Goal: Transaction & Acquisition: Purchase product/service

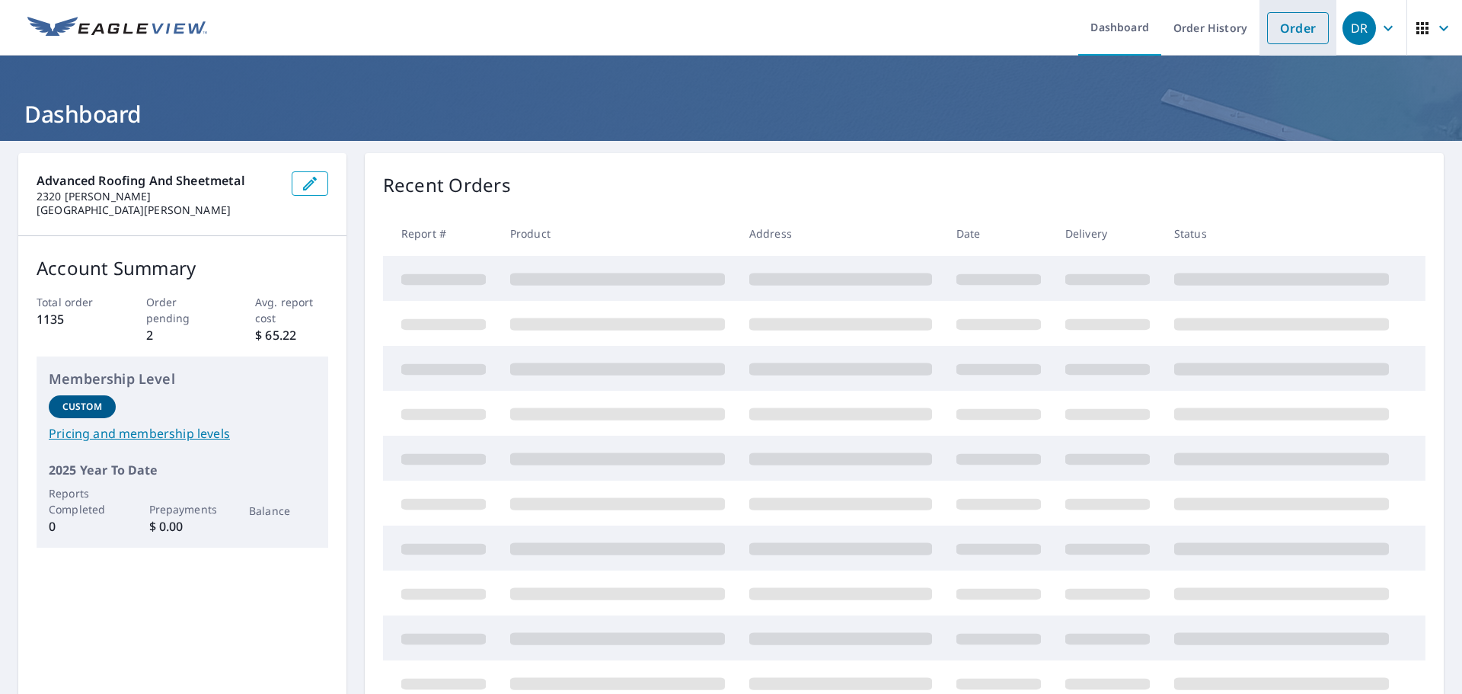
click at [1292, 28] on link "Order" at bounding box center [1298, 28] width 62 height 32
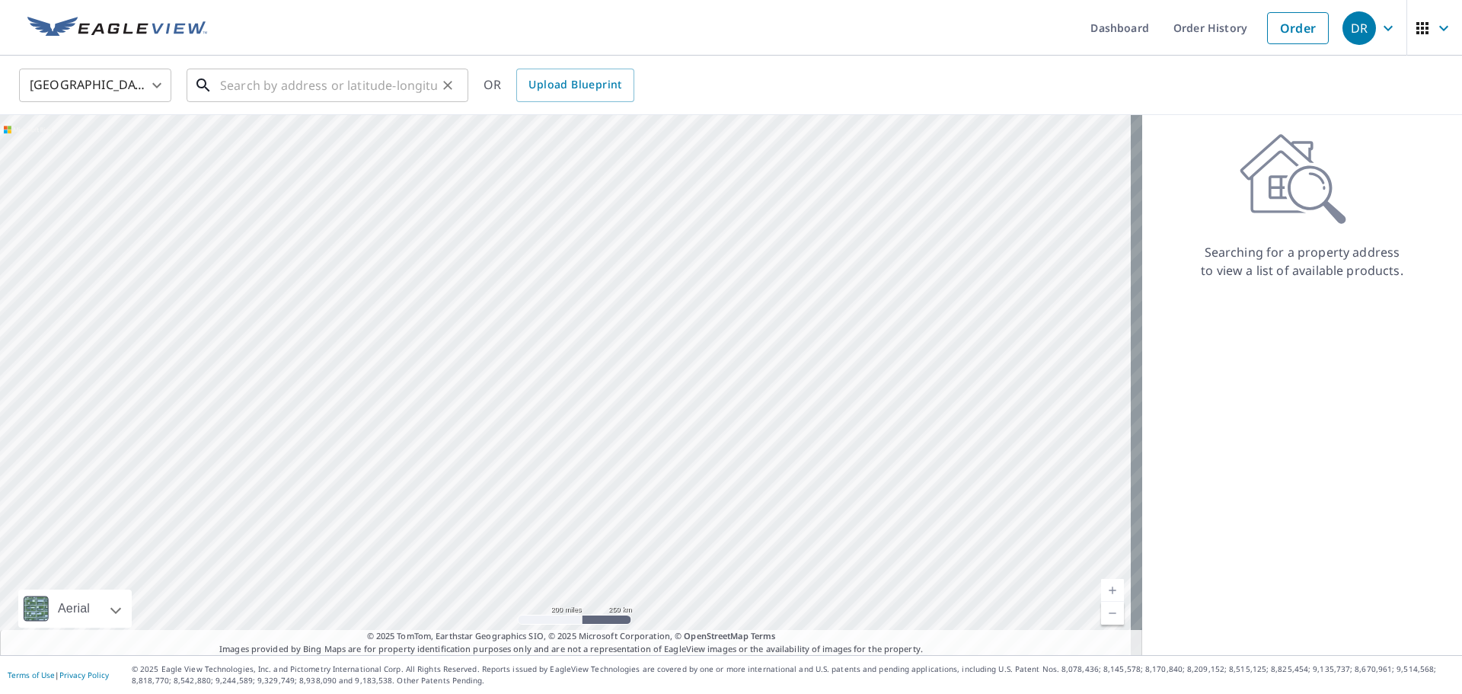
click at [364, 89] on input "text" at bounding box center [328, 85] width 217 height 43
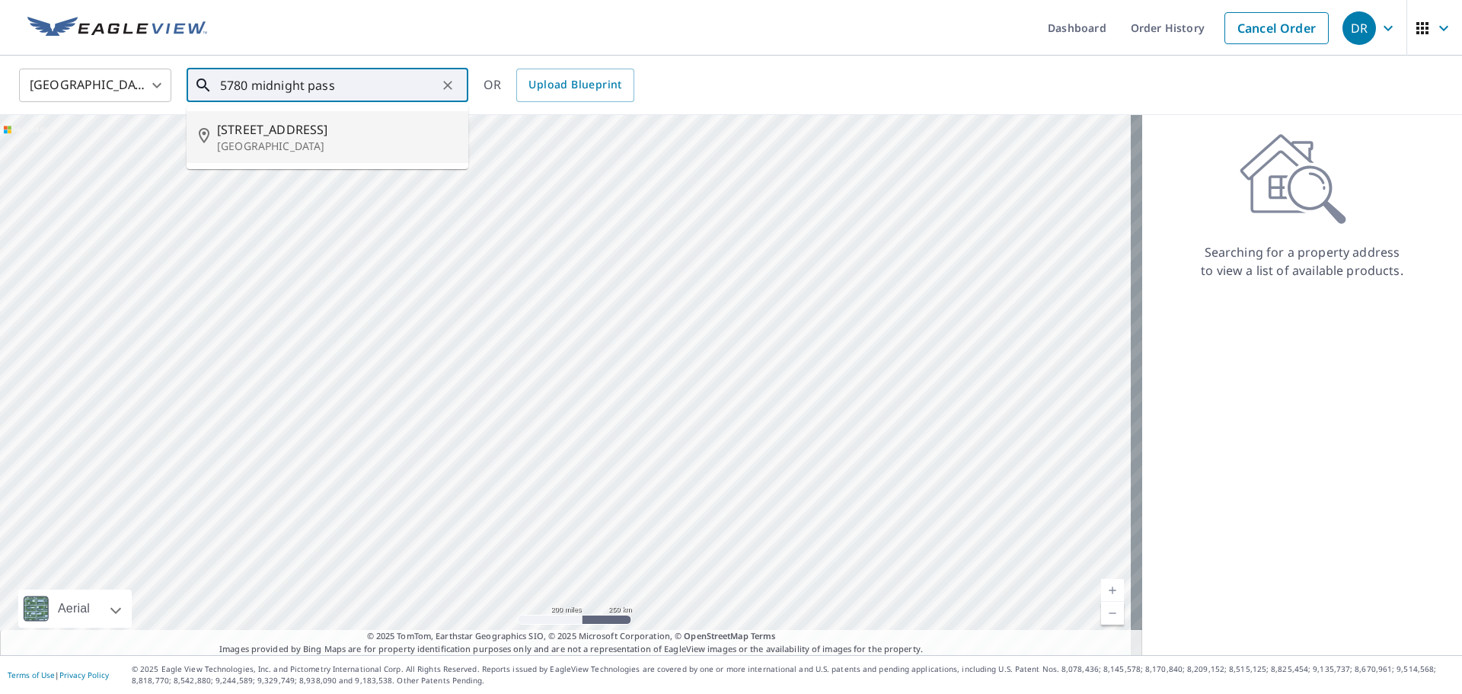
click at [300, 143] on p "[GEOGRAPHIC_DATA]" at bounding box center [336, 146] width 239 height 15
type input "[STREET_ADDRESS]"
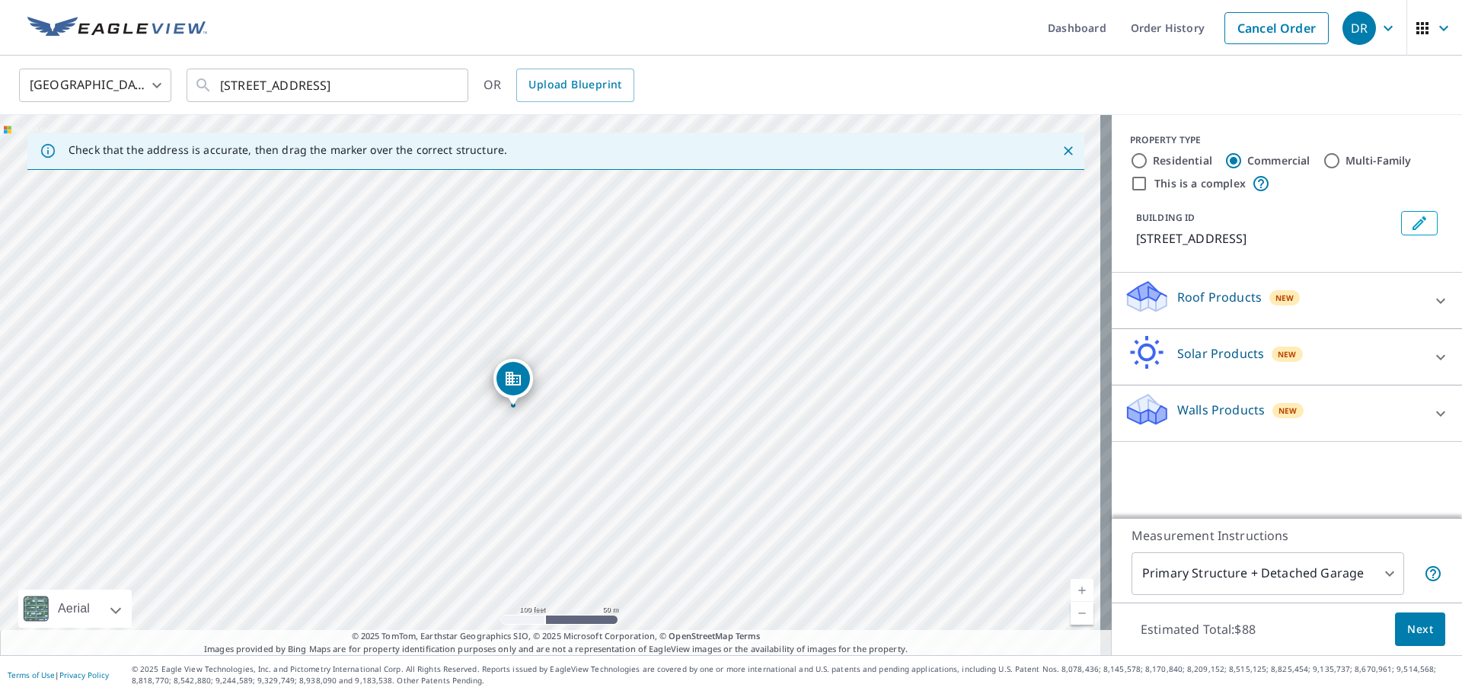
click at [1210, 295] on p "Roof Products" at bounding box center [1220, 297] width 85 height 18
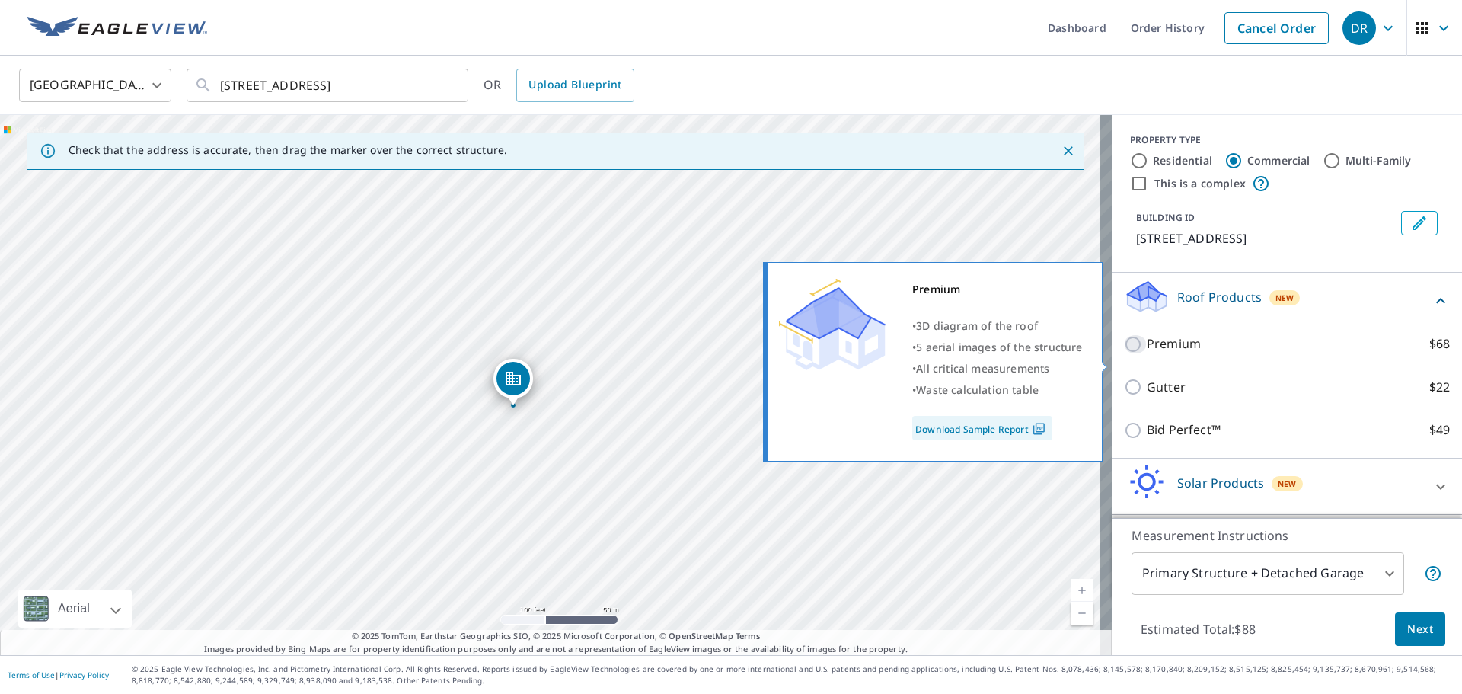
click at [1124, 353] on input "Premium $68" at bounding box center [1135, 344] width 23 height 18
checkbox input "true"
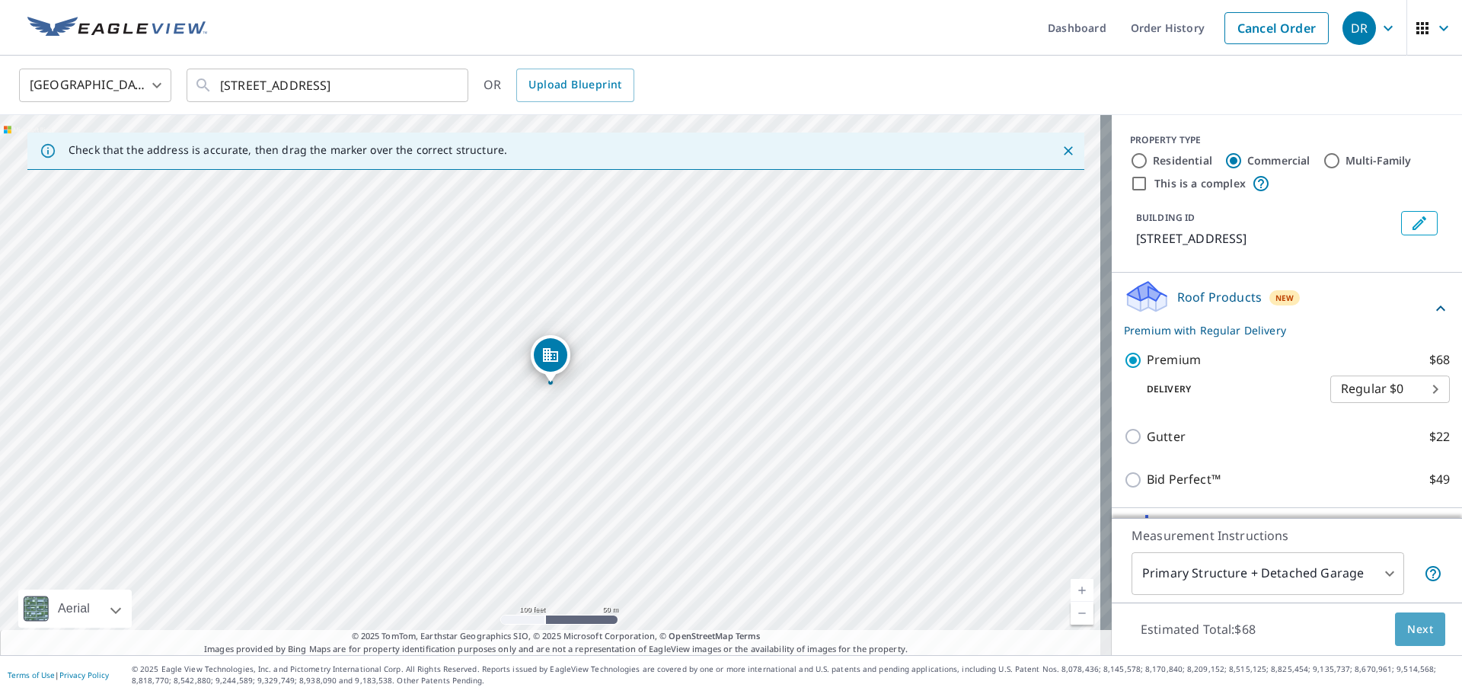
click at [1408, 634] on span "Next" at bounding box center [1421, 629] width 26 height 19
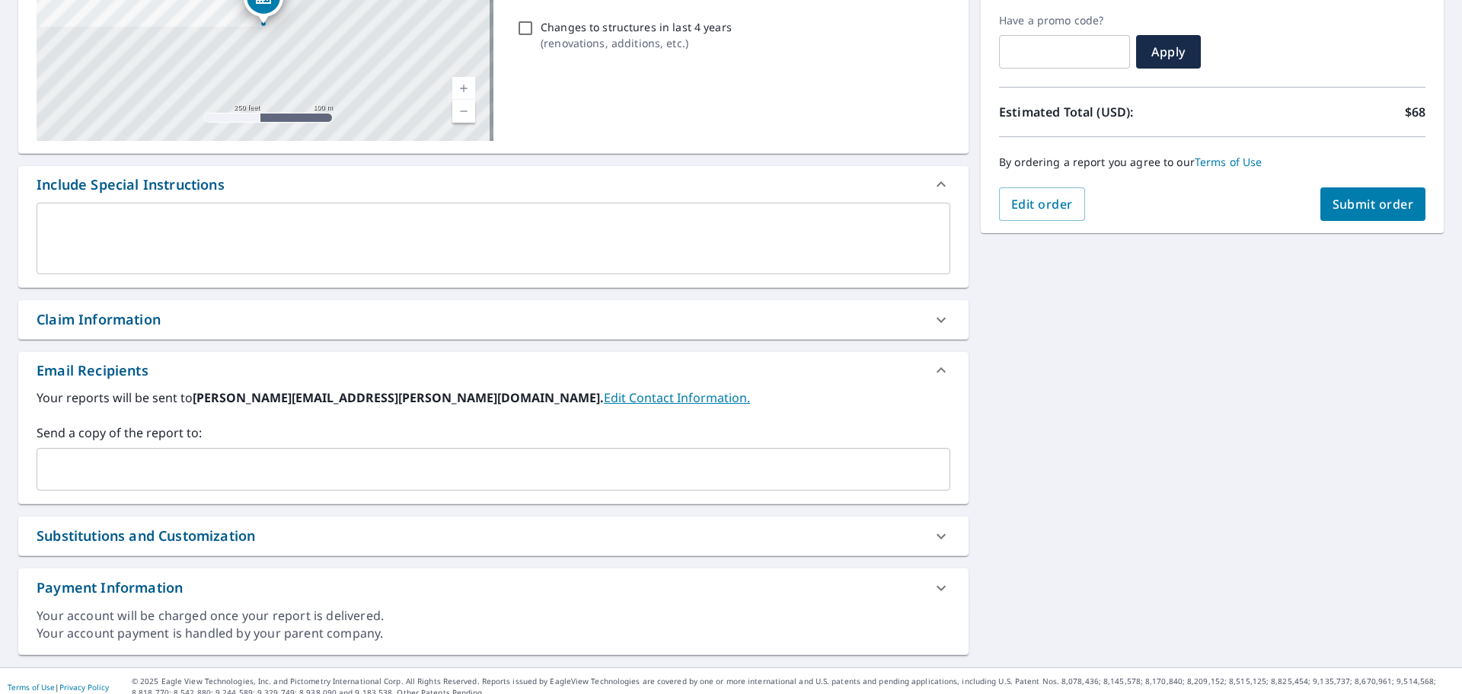
scroll to position [265, 0]
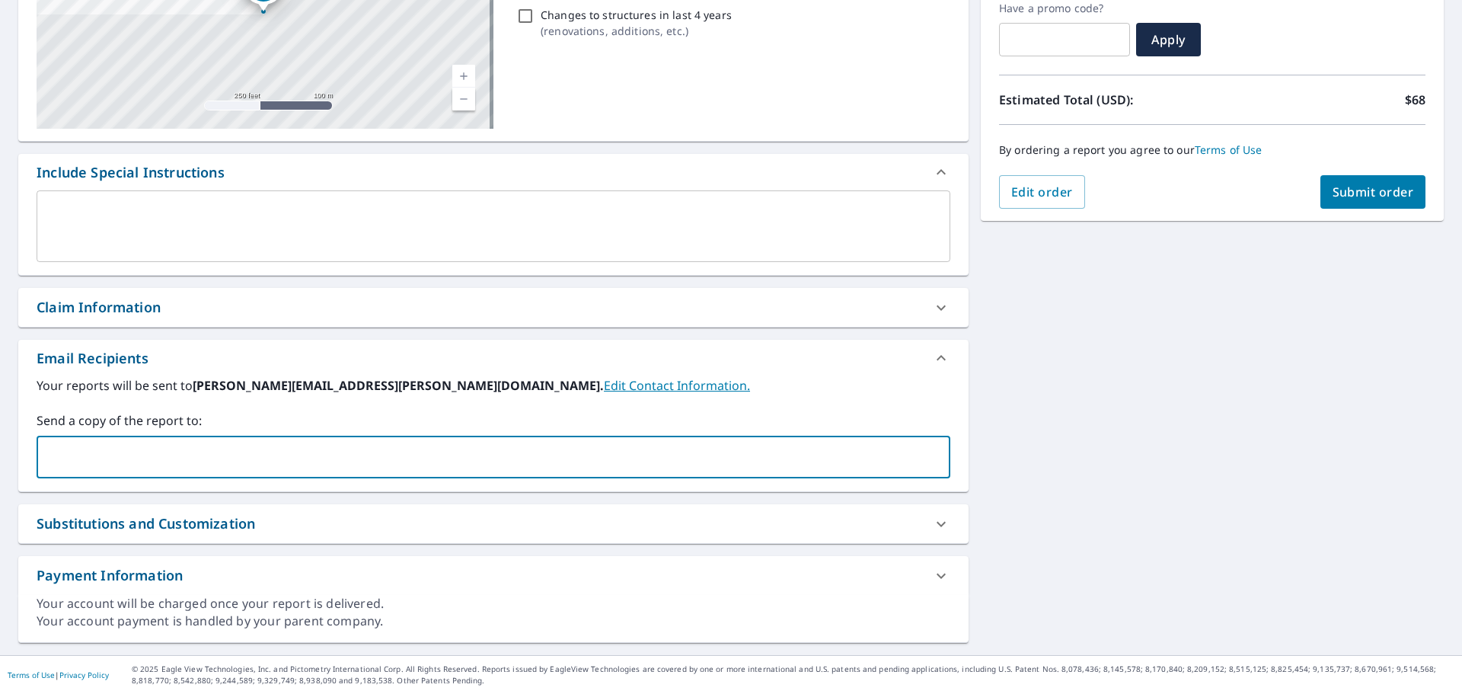
click at [132, 449] on input "text" at bounding box center [481, 457] width 877 height 29
type input "[PERSON_NAME][EMAIL_ADDRESS][PERSON_NAME][DOMAIN_NAME]"
type input "[EMAIL_ADDRESS][DOMAIN_NAME]"
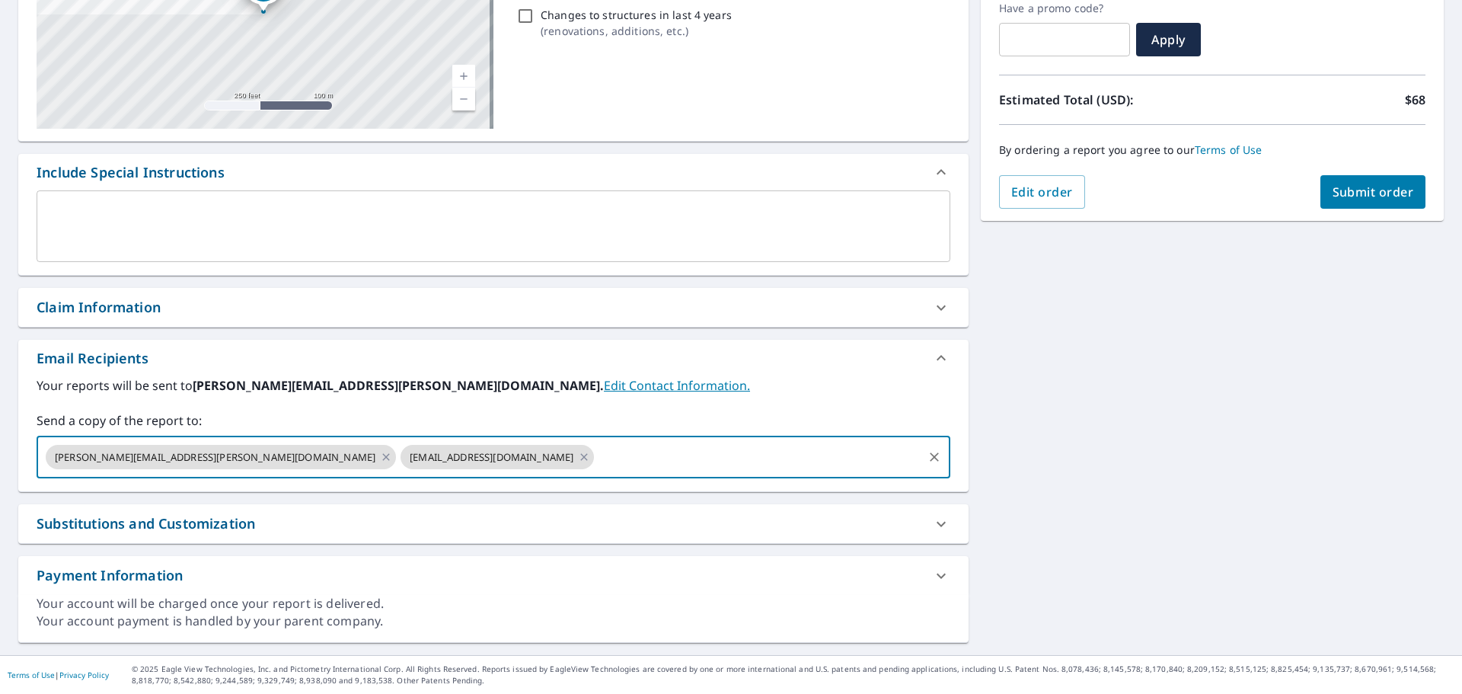
click at [1391, 185] on span "Submit order" at bounding box center [1373, 192] width 81 height 17
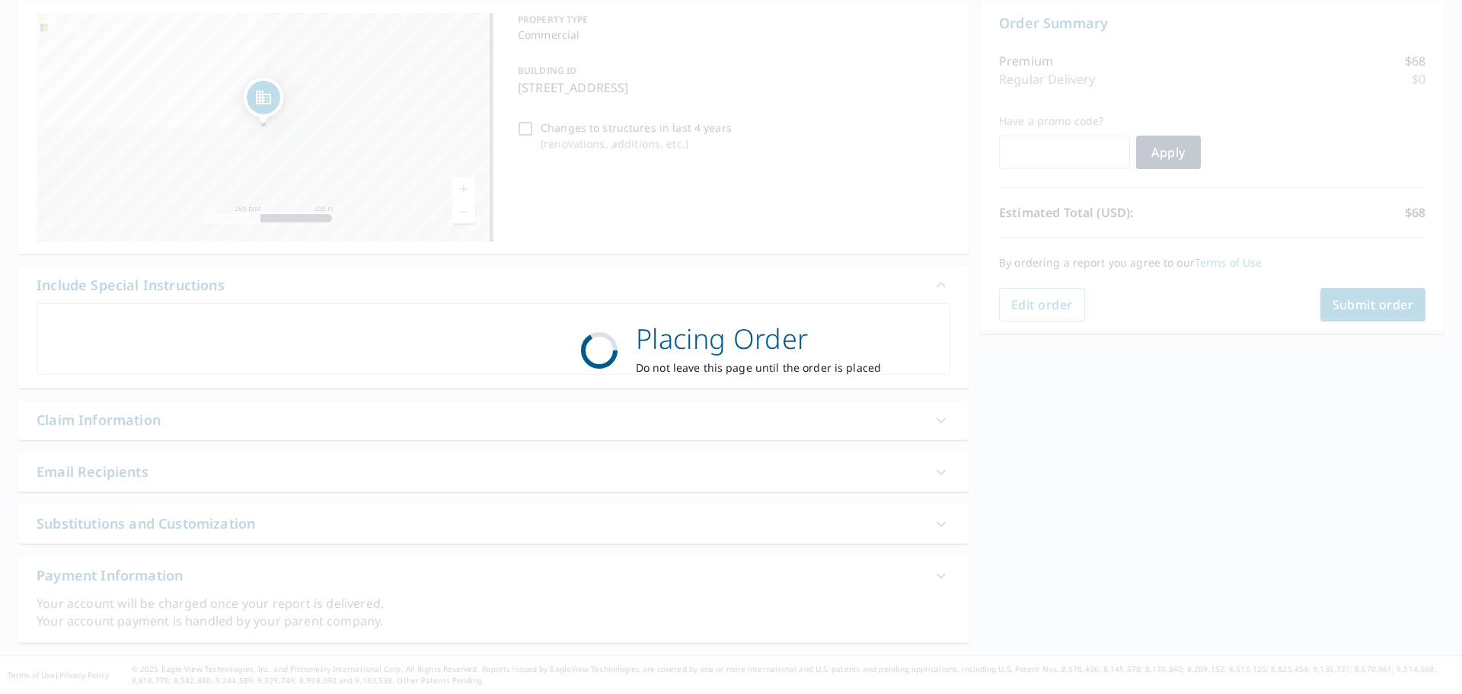
scroll to position [152, 0]
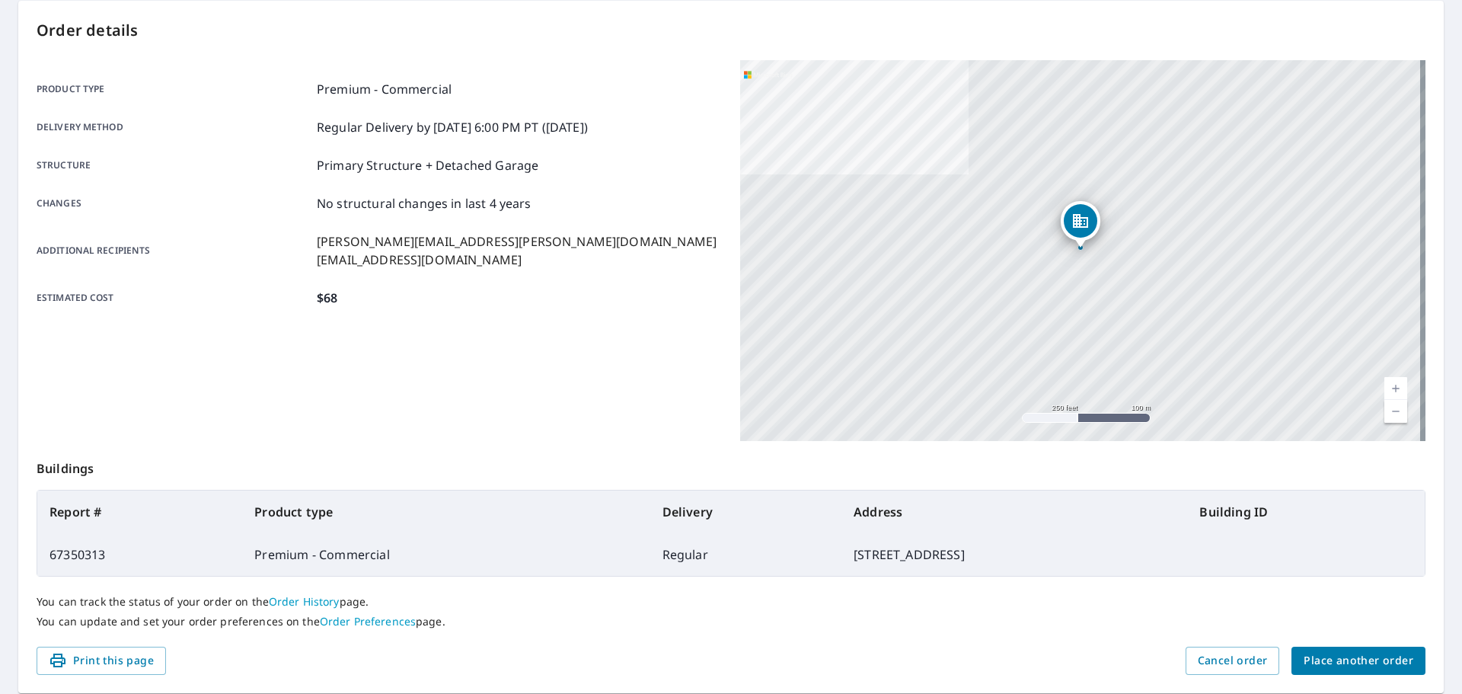
click at [1361, 654] on span "Place another order" at bounding box center [1359, 660] width 110 height 19
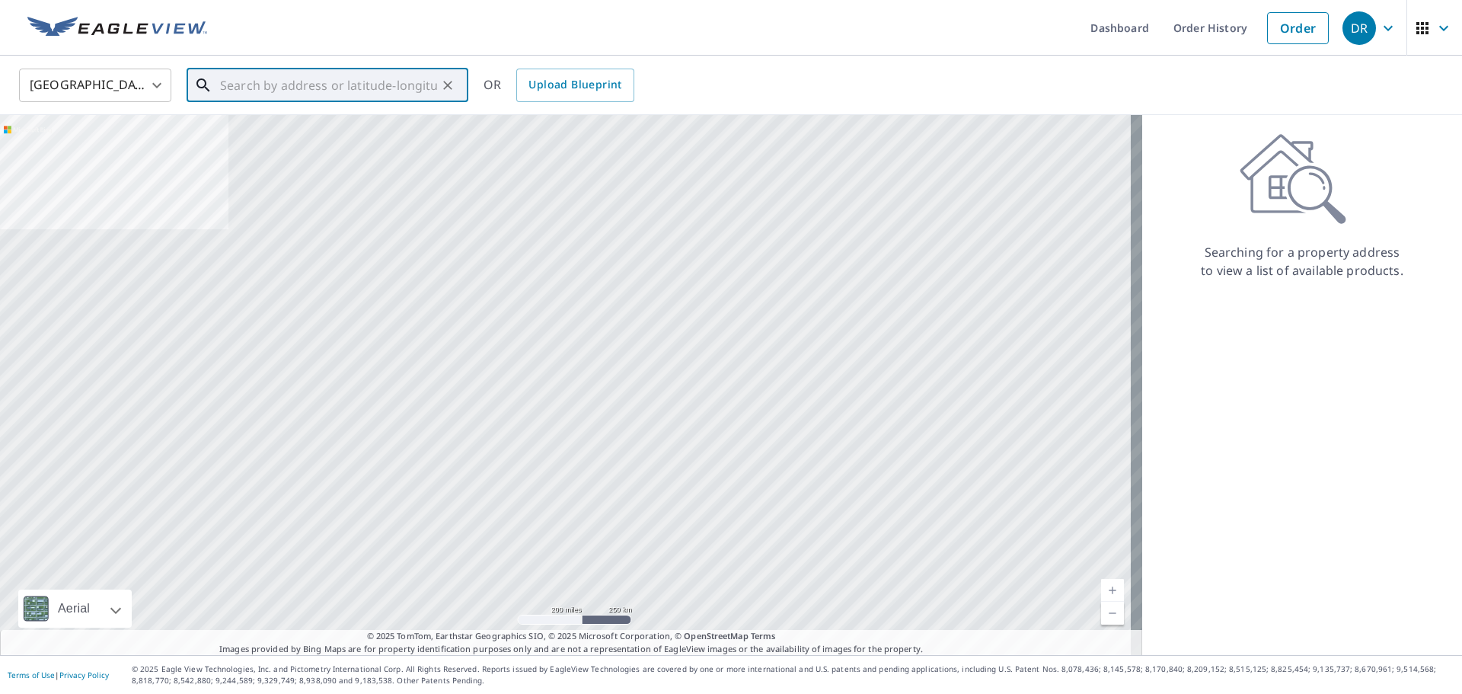
click at [356, 88] on input "text" at bounding box center [328, 85] width 217 height 43
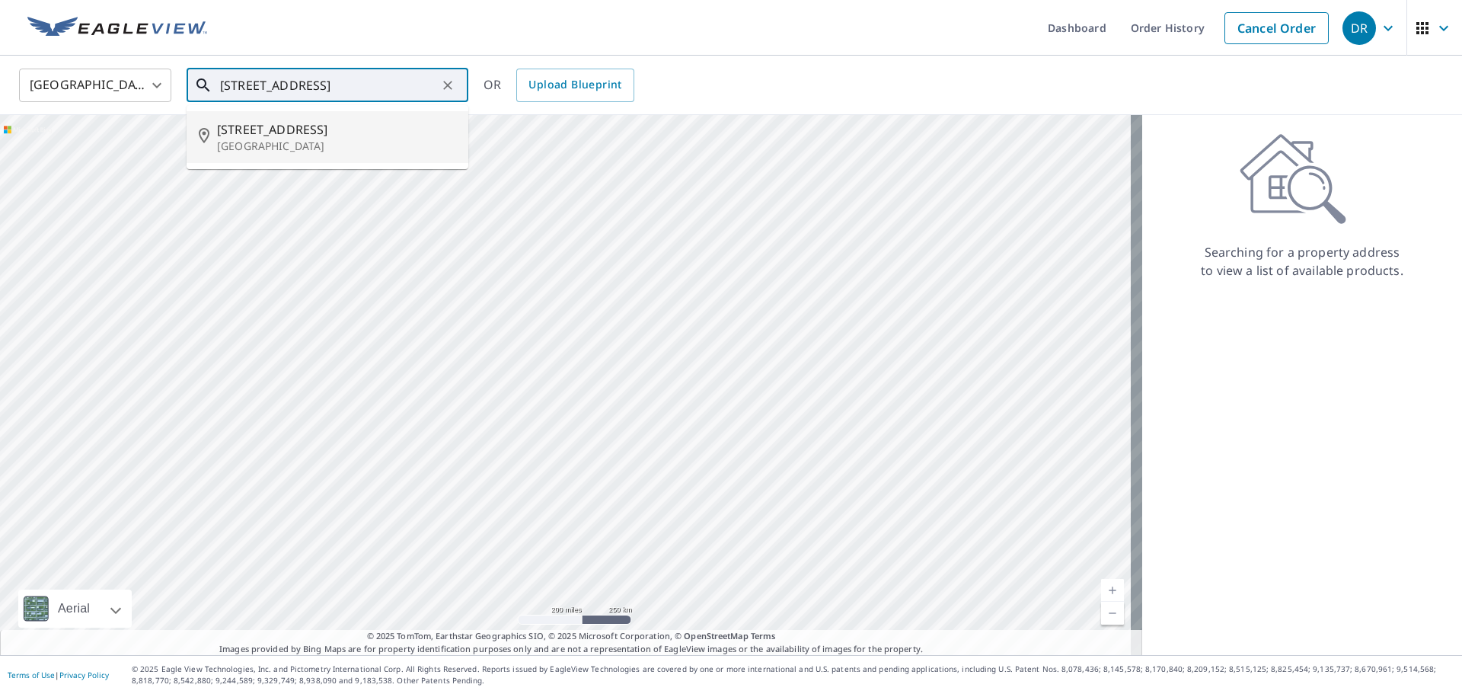
click at [289, 142] on p "[GEOGRAPHIC_DATA]" at bounding box center [336, 146] width 239 height 15
type input "[STREET_ADDRESS]"
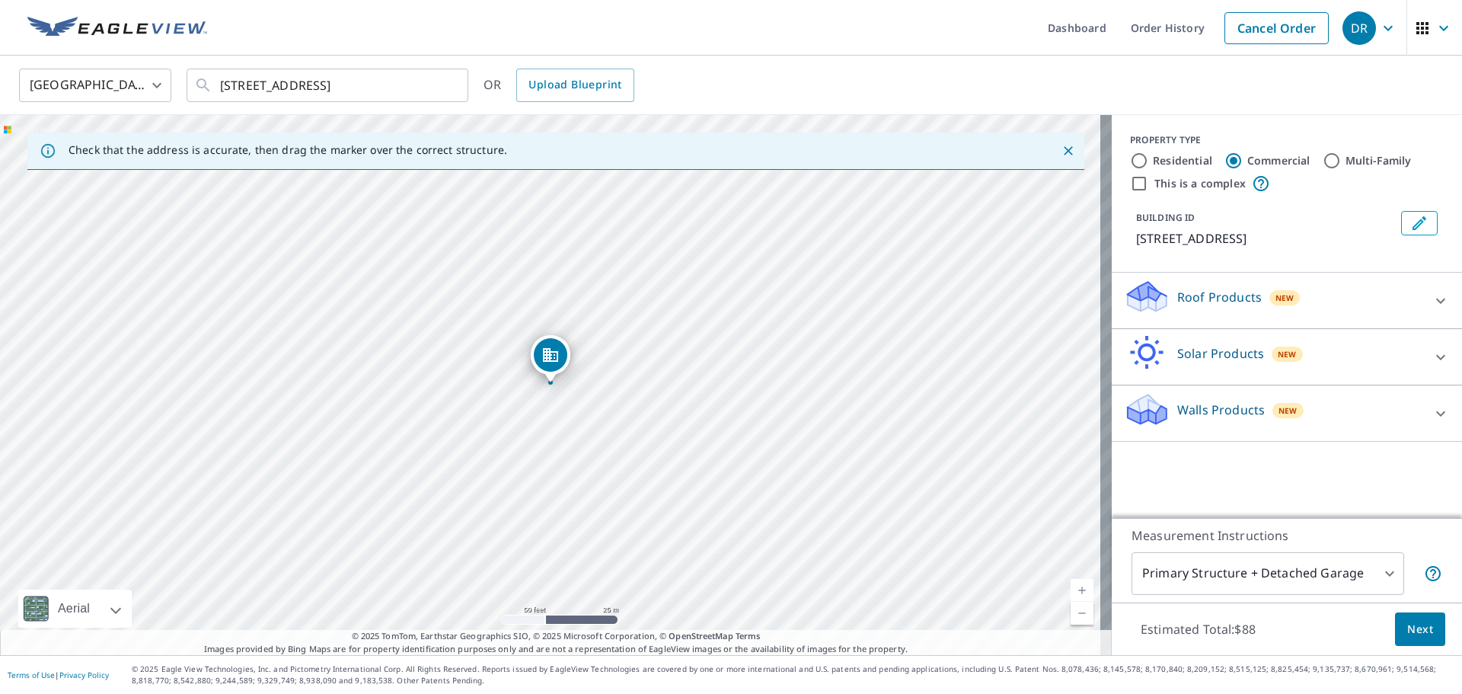
click at [1200, 301] on p "Roof Products" at bounding box center [1220, 297] width 85 height 18
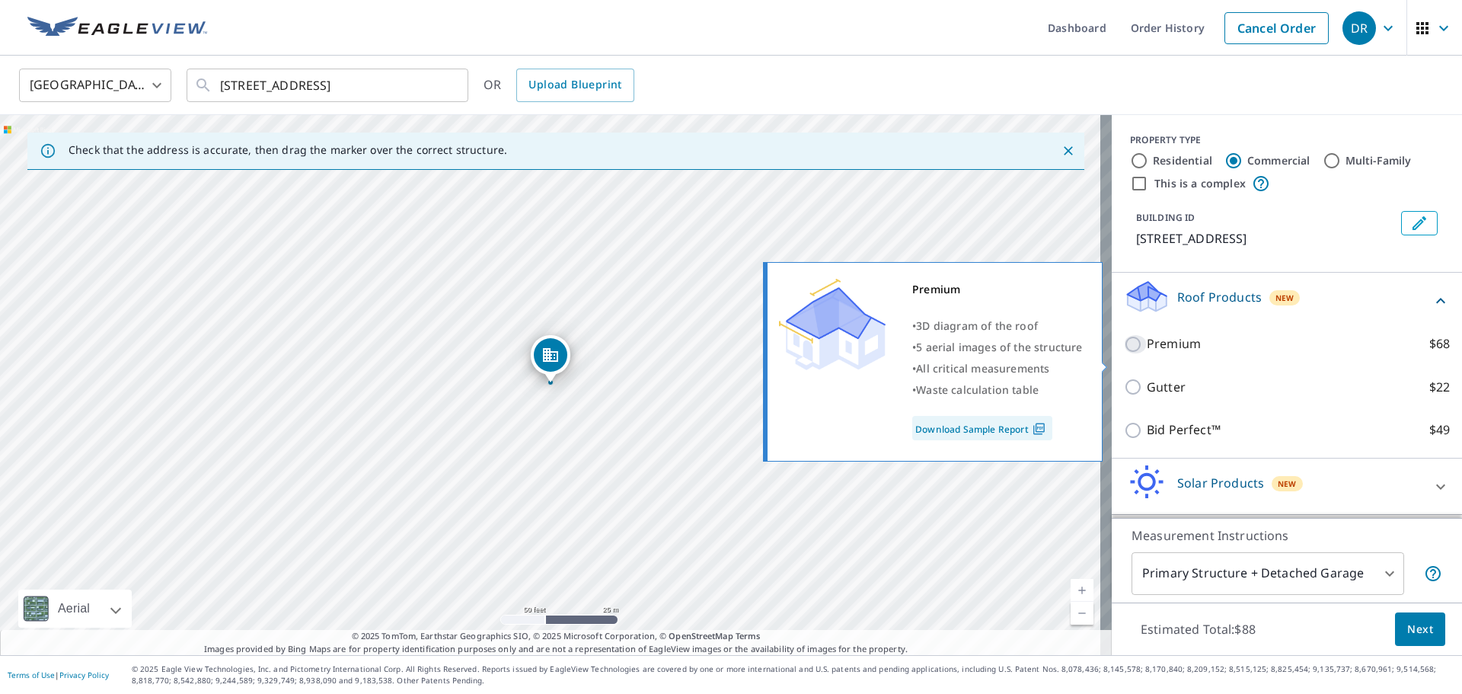
click at [1129, 353] on input "Premium $68" at bounding box center [1135, 344] width 23 height 18
checkbox input "true"
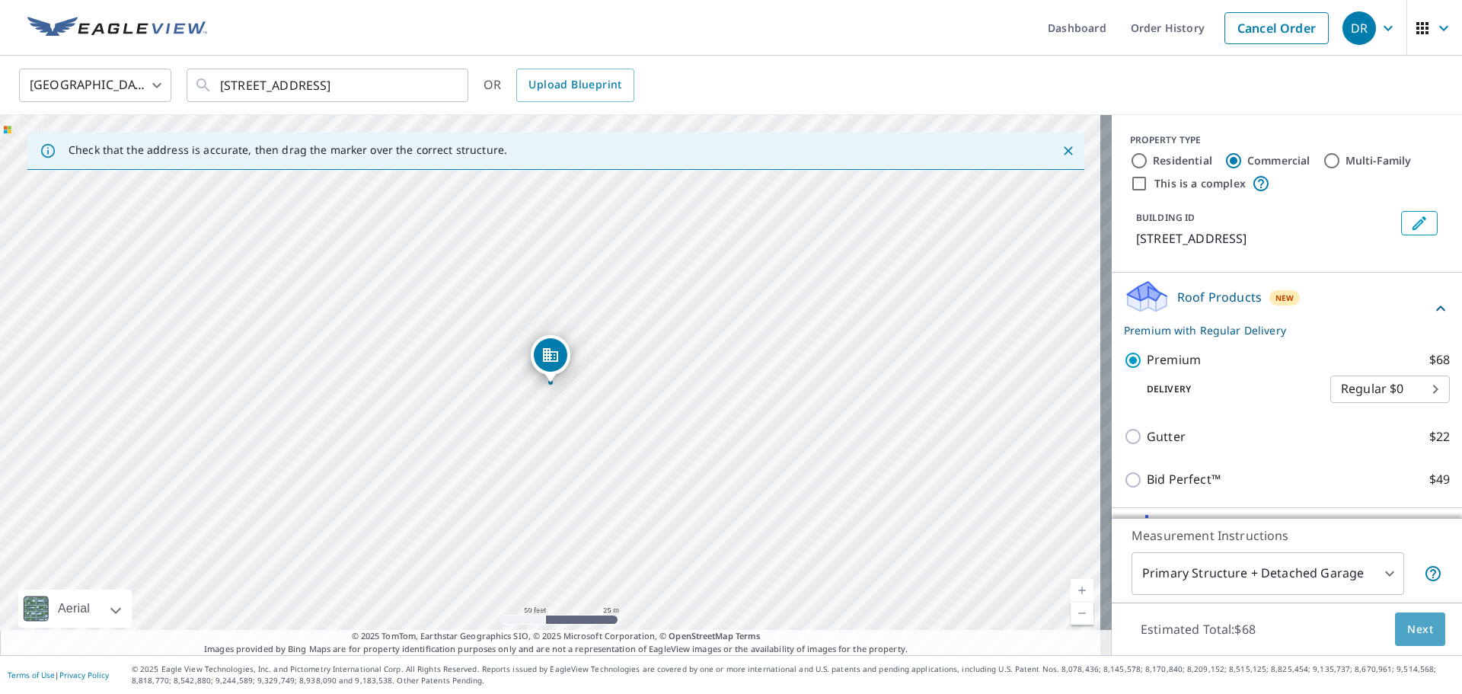
click at [1418, 624] on span "Next" at bounding box center [1421, 629] width 26 height 19
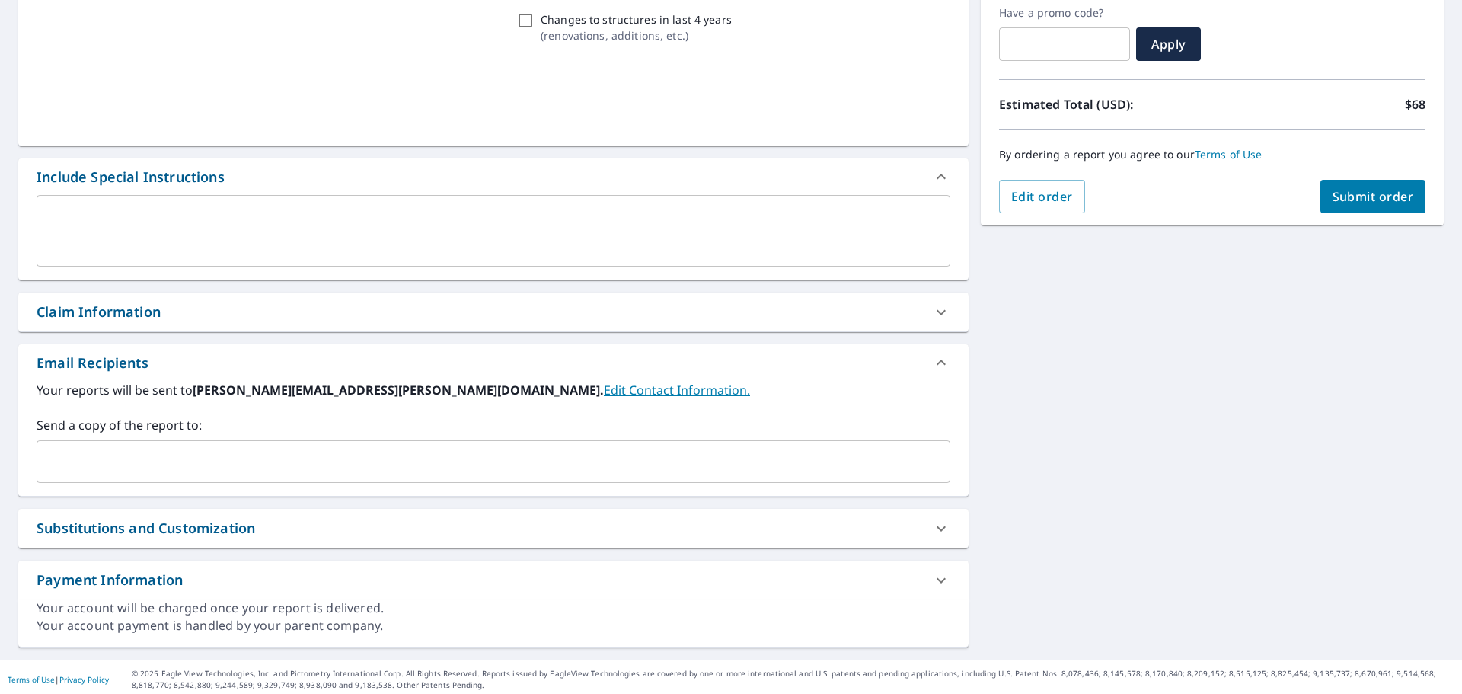
scroll to position [265, 0]
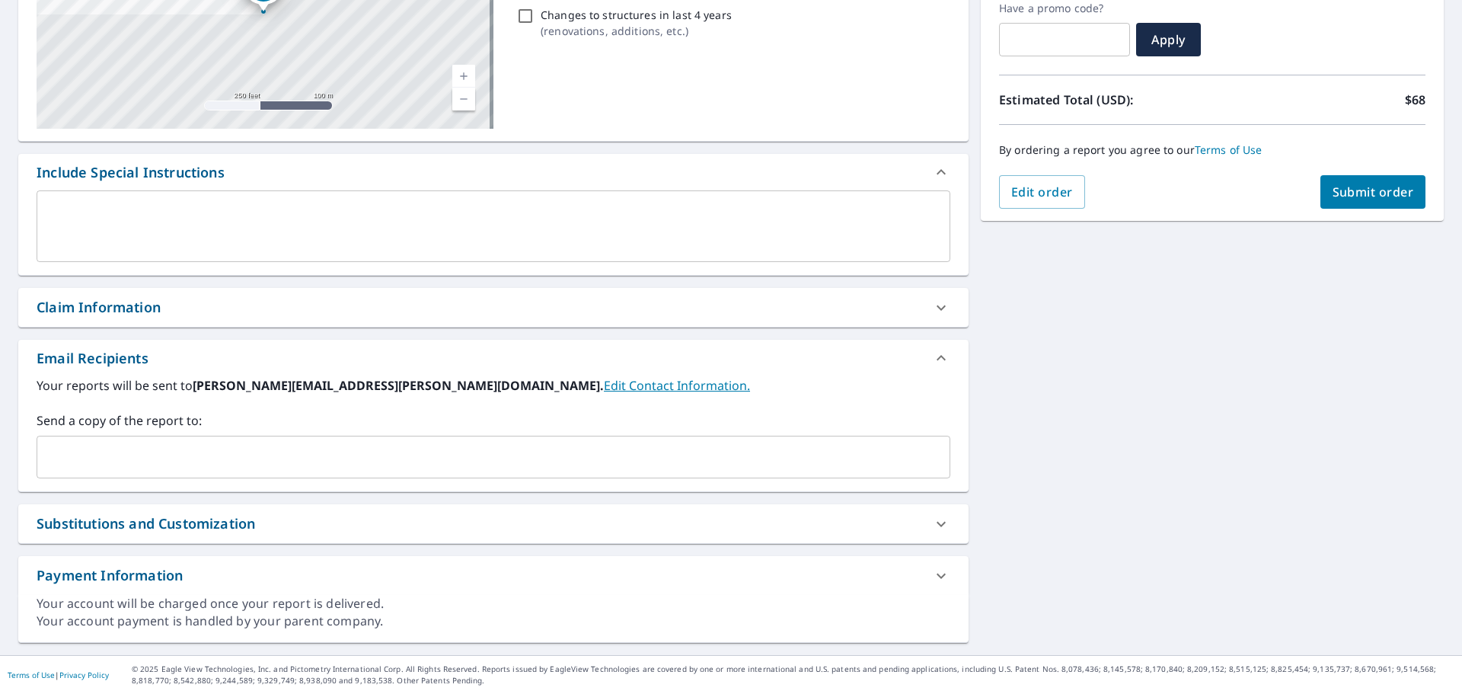
click at [162, 459] on input "text" at bounding box center [481, 457] width 877 height 29
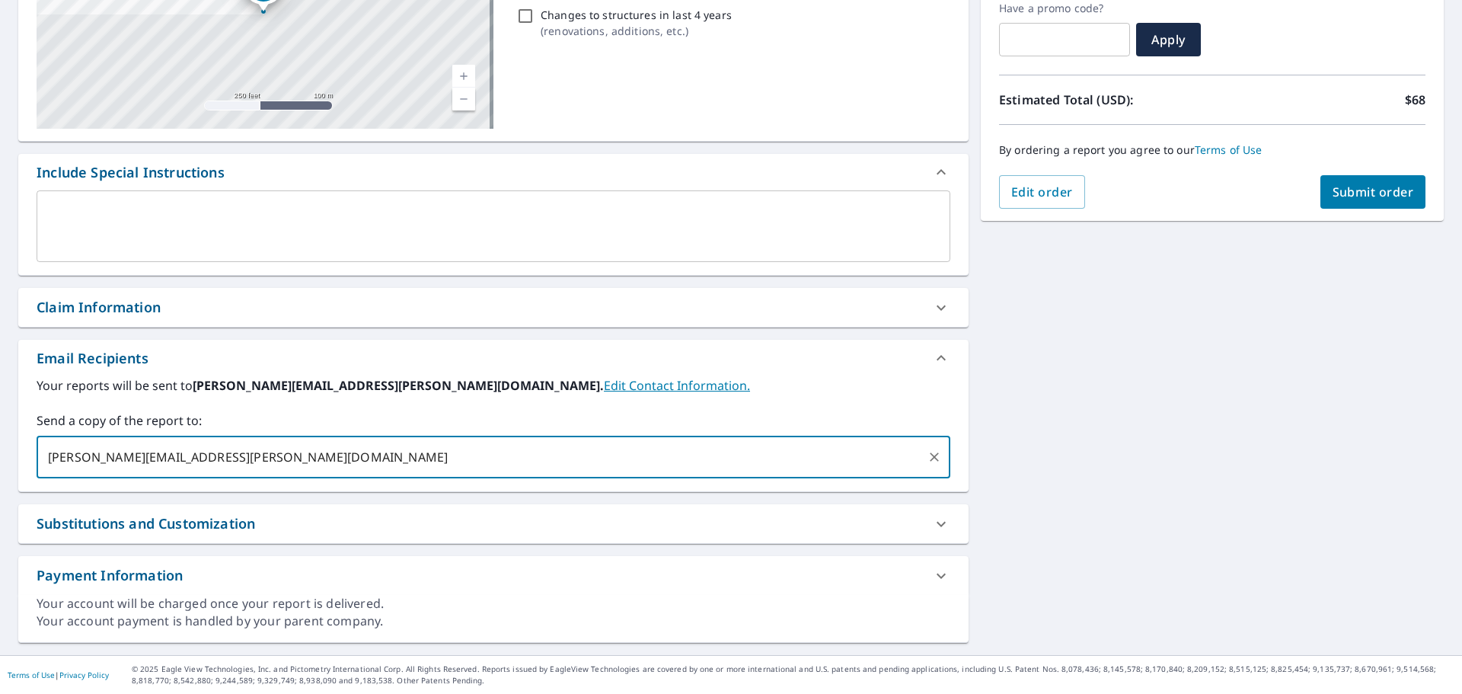
type input "[PERSON_NAME][EMAIL_ADDRESS][PERSON_NAME][DOMAIN_NAME]"
type input "[EMAIL_ADDRESS][DOMAIN_NAME]"
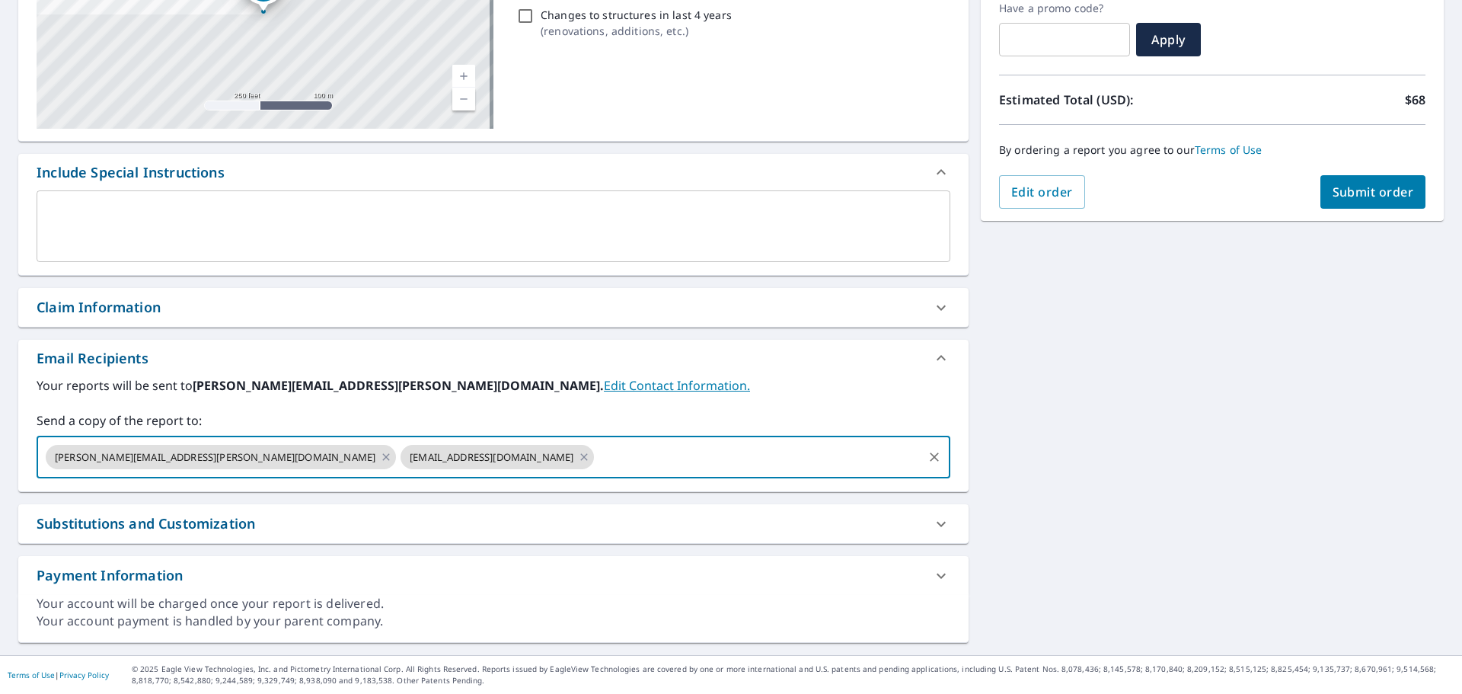
click at [1367, 199] on span "Submit order" at bounding box center [1373, 192] width 81 height 17
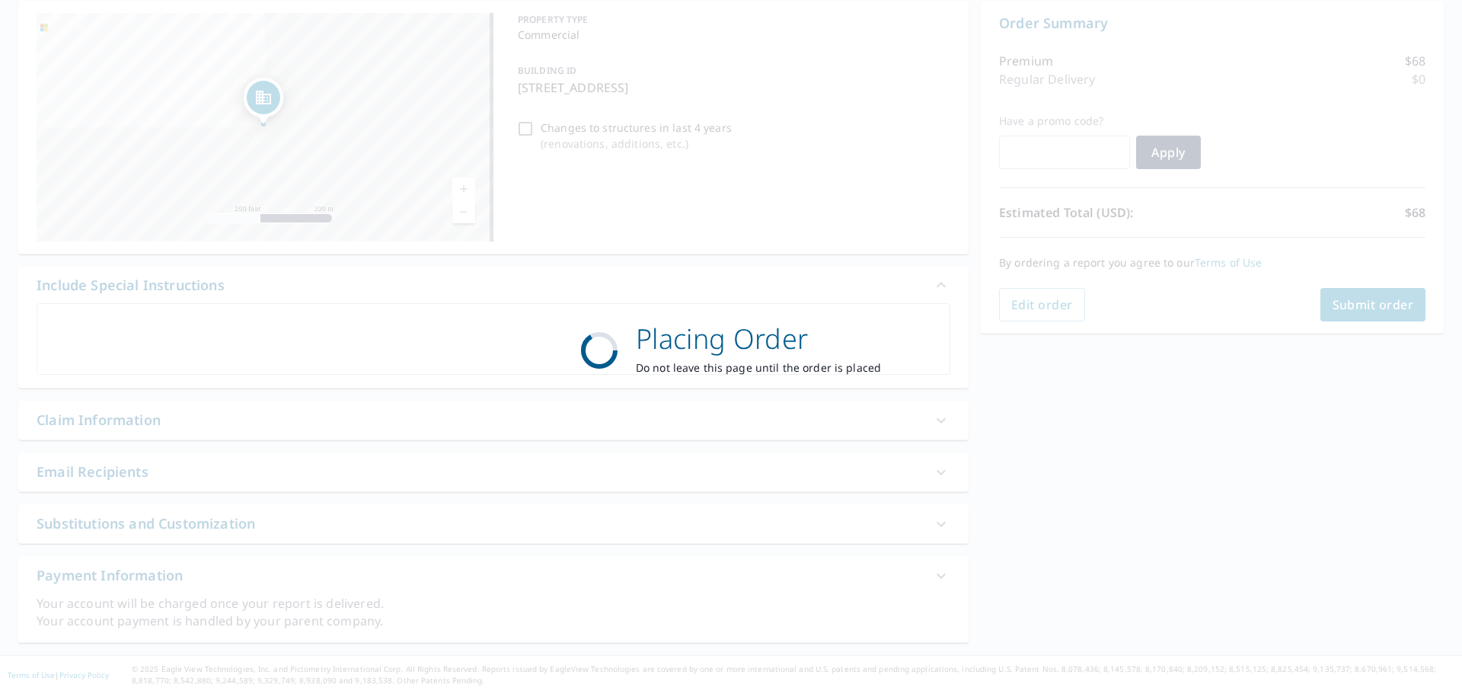
scroll to position [152, 0]
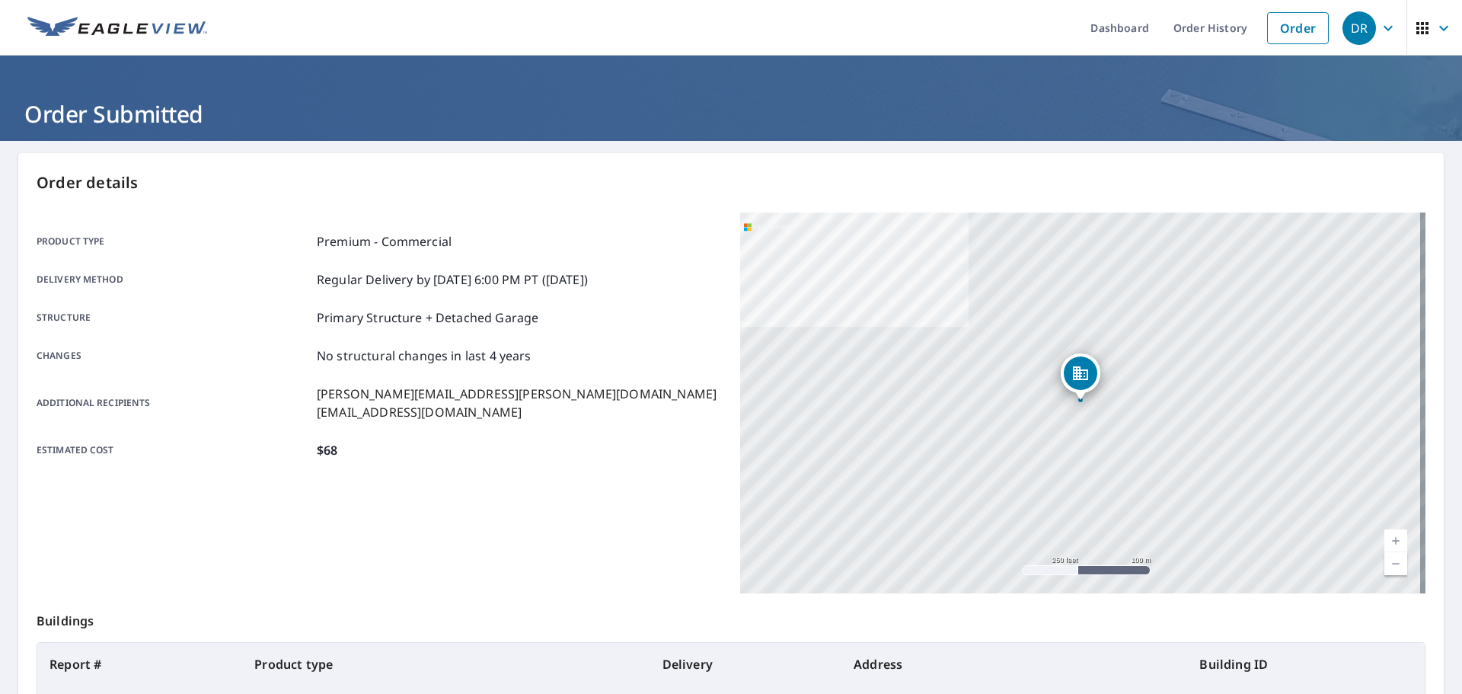
click at [1379, 30] on icon "button" at bounding box center [1388, 28] width 18 height 18
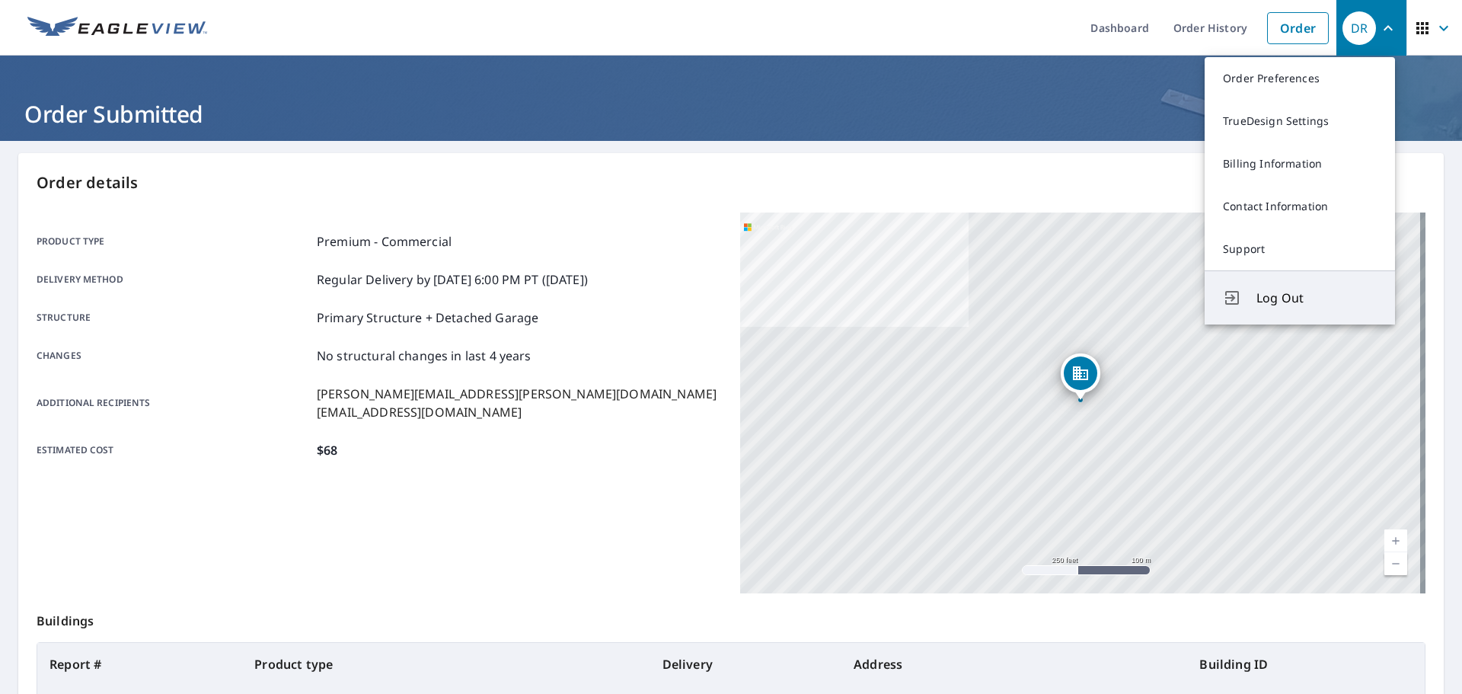
click at [1283, 301] on span "Log Out" at bounding box center [1317, 298] width 120 height 18
